Goal: Task Accomplishment & Management: Use online tool/utility

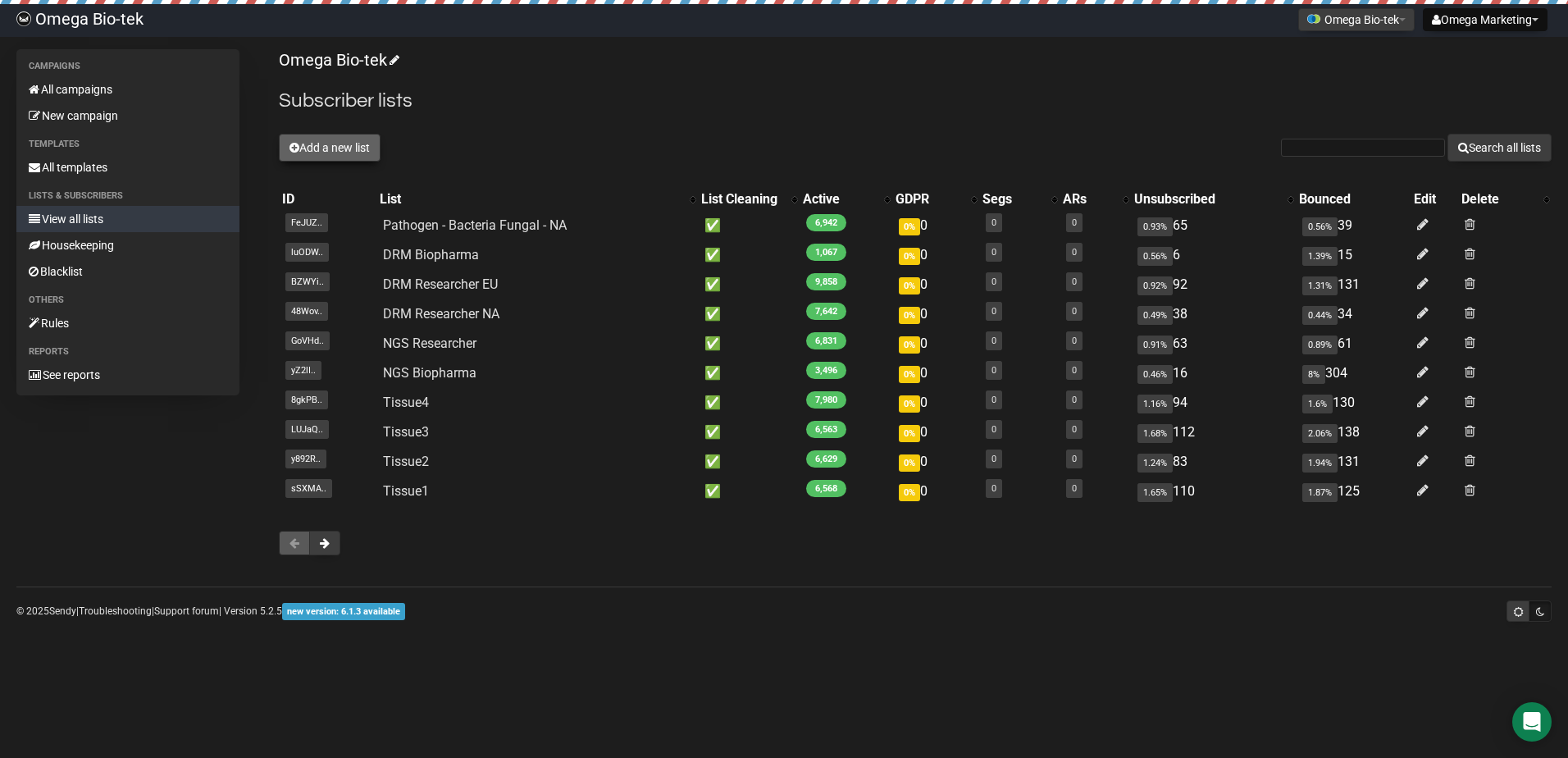
click at [329, 144] on button "Add a new list" at bounding box center [330, 148] width 102 height 28
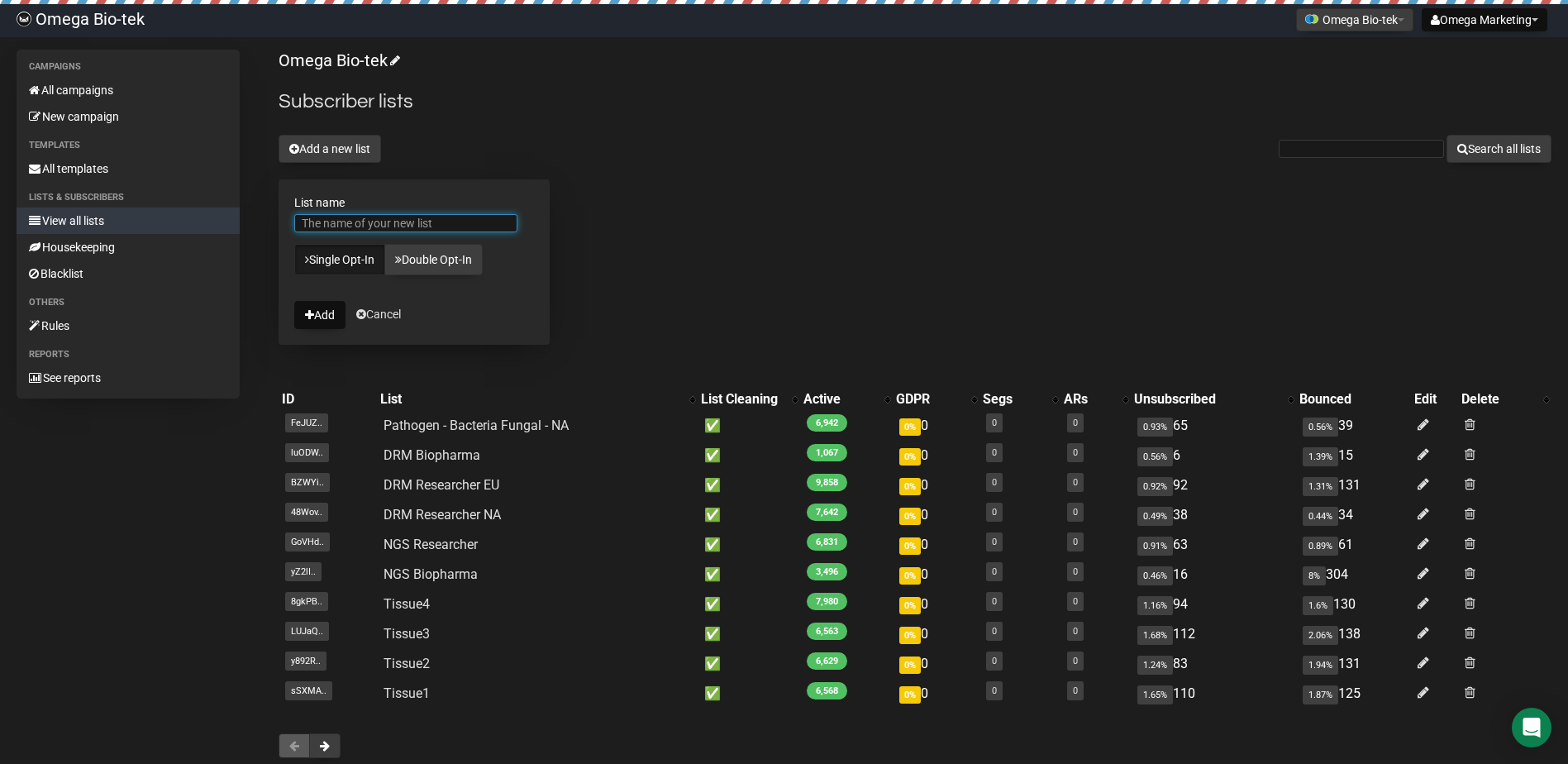
click at [366, 224] on input "List name" at bounding box center [406, 223] width 223 height 18
click at [420, 217] on input "Tissue" at bounding box center [406, 223] width 223 height 18
type input "Tissue-[GEOGRAPHIC_DATA]"
click at [336, 306] on button "Add" at bounding box center [320, 314] width 51 height 29
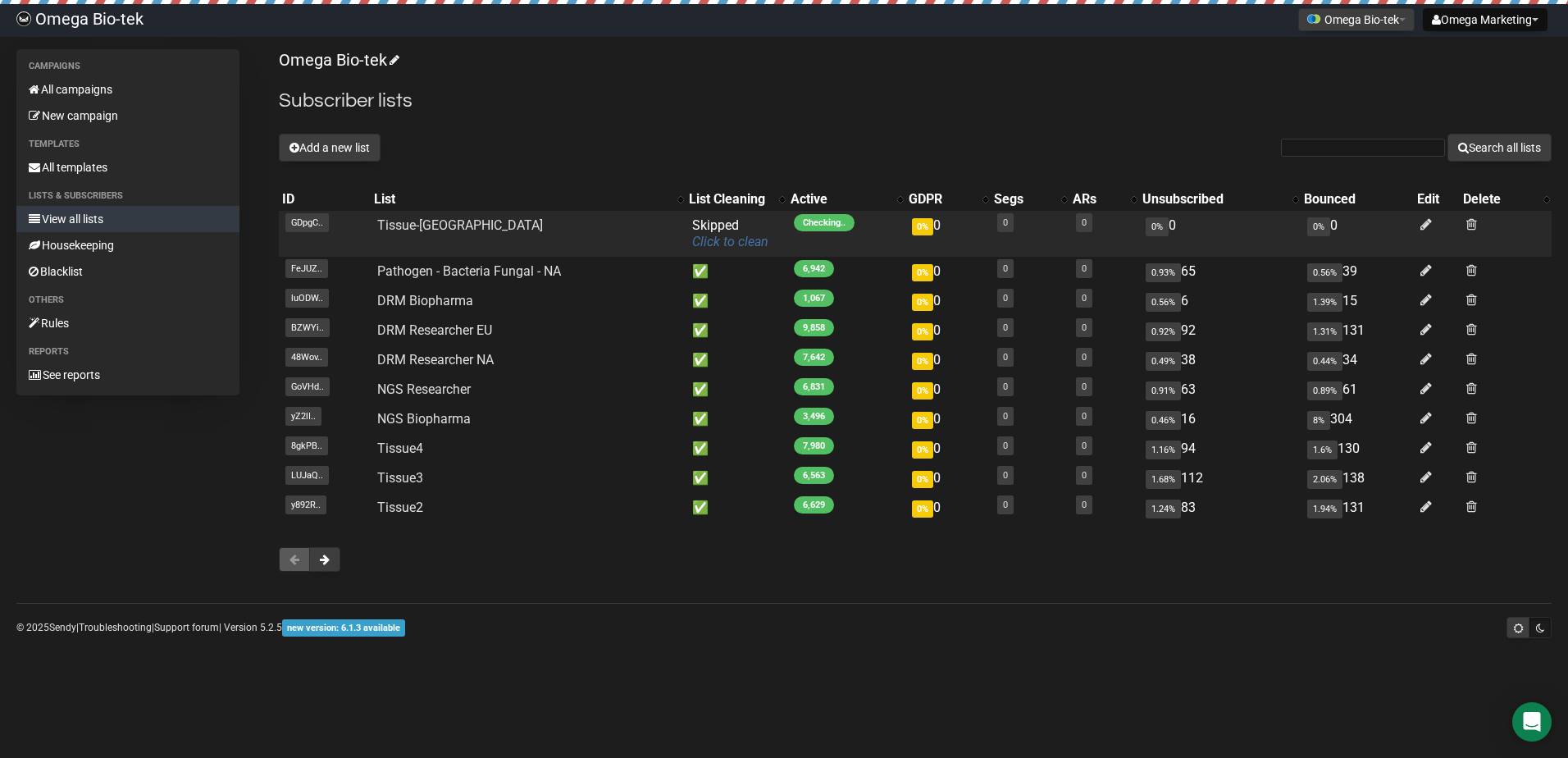
click at [747, 238] on link "Click to clean" at bounding box center [731, 242] width 76 height 16
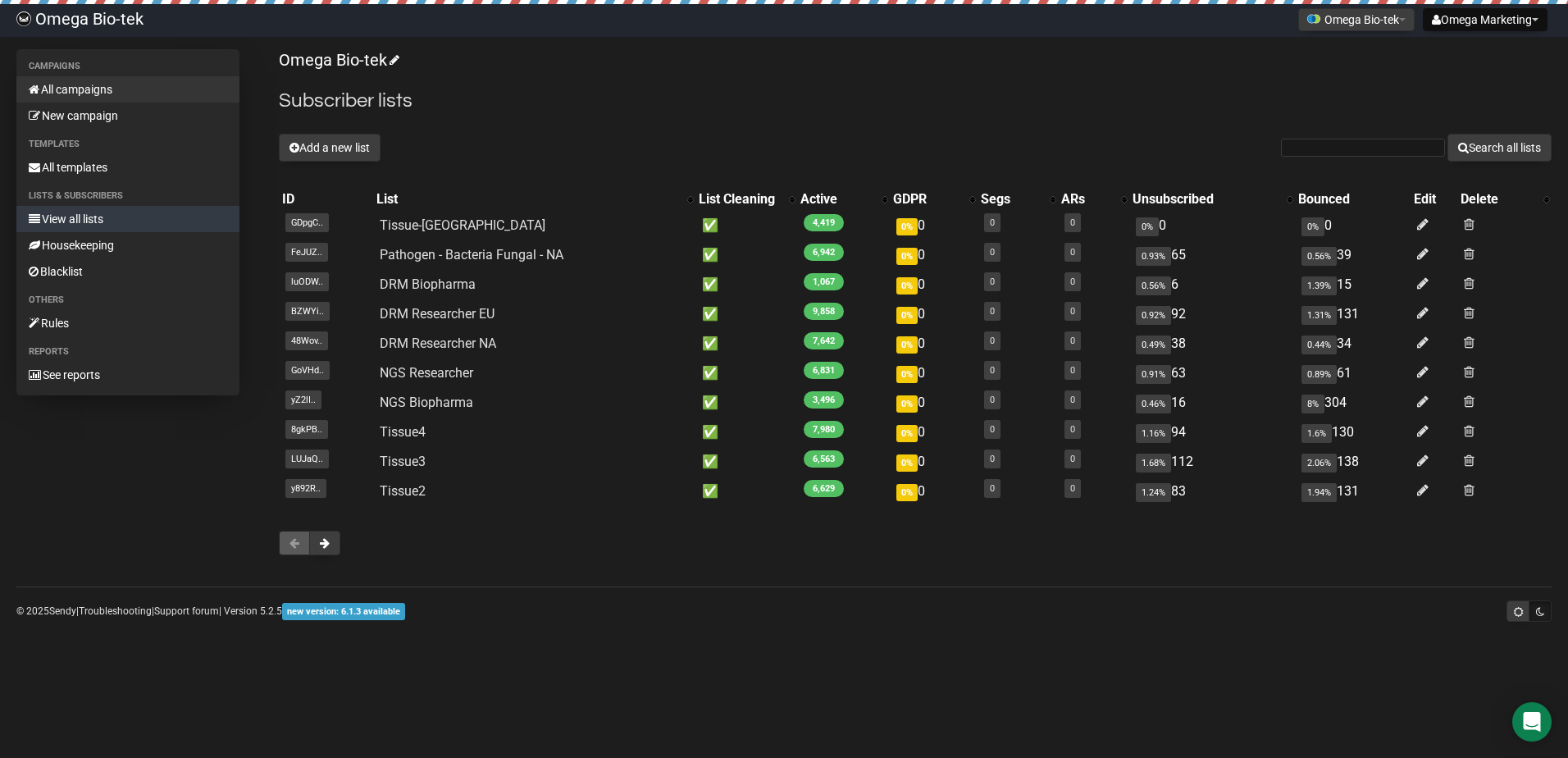
click at [94, 87] on link "All campaigns" at bounding box center [128, 89] width 223 height 26
